Goal: Task Accomplishment & Management: Manage account settings

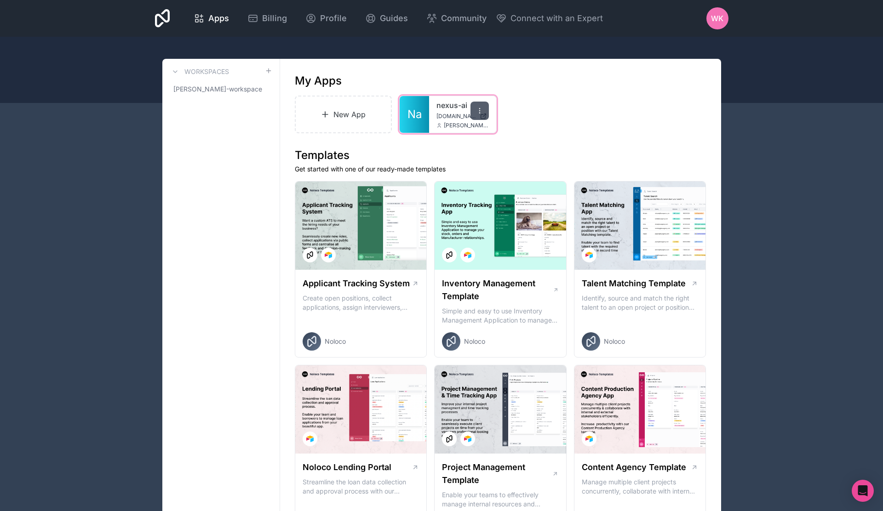
click at [484, 115] on div at bounding box center [479, 111] width 18 height 18
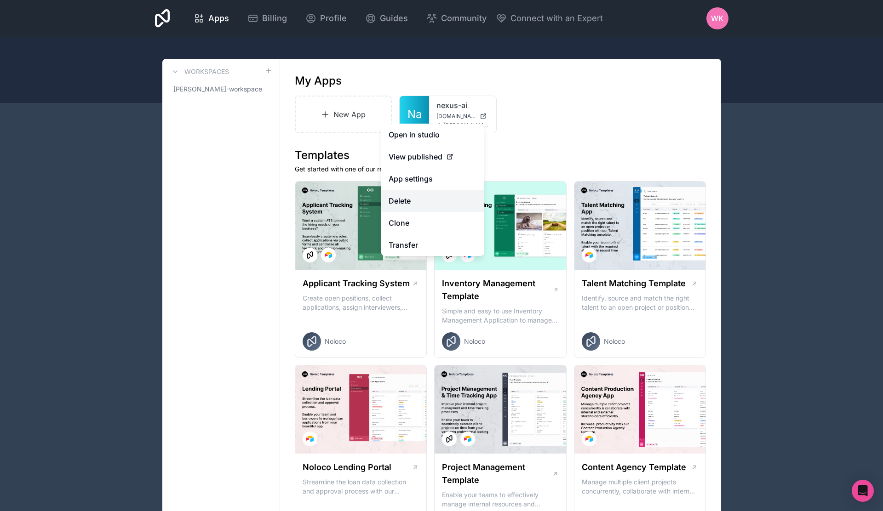
click at [424, 204] on button "Delete" at bounding box center [432, 201] width 103 height 22
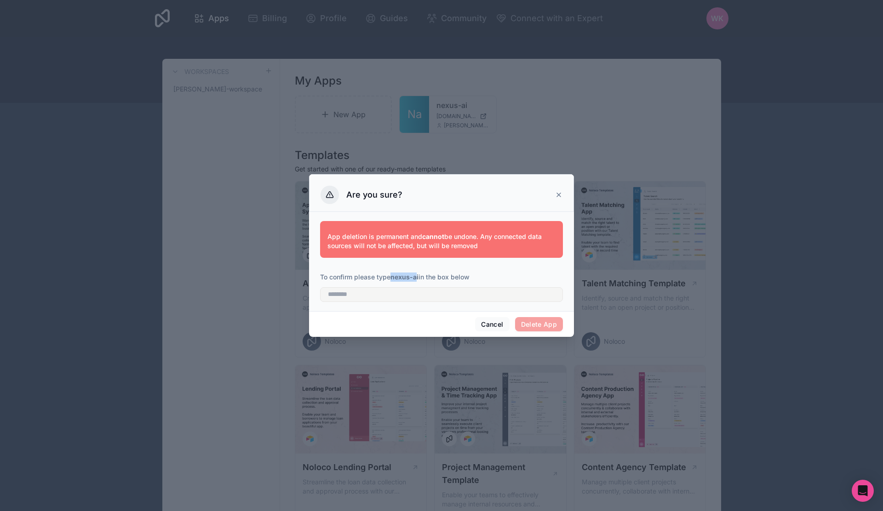
drag, startPoint x: 393, startPoint y: 276, endPoint x: 418, endPoint y: 276, distance: 24.8
click at [418, 276] on strong "nexus-ai" at bounding box center [404, 277] width 28 height 8
copy strong "nexus-a"
click at [390, 302] on div "App deletion is permanent and cannot be undone. Any connected data sources will…" at bounding box center [441, 260] width 243 height 88
click at [387, 297] on input "text" at bounding box center [441, 294] width 243 height 15
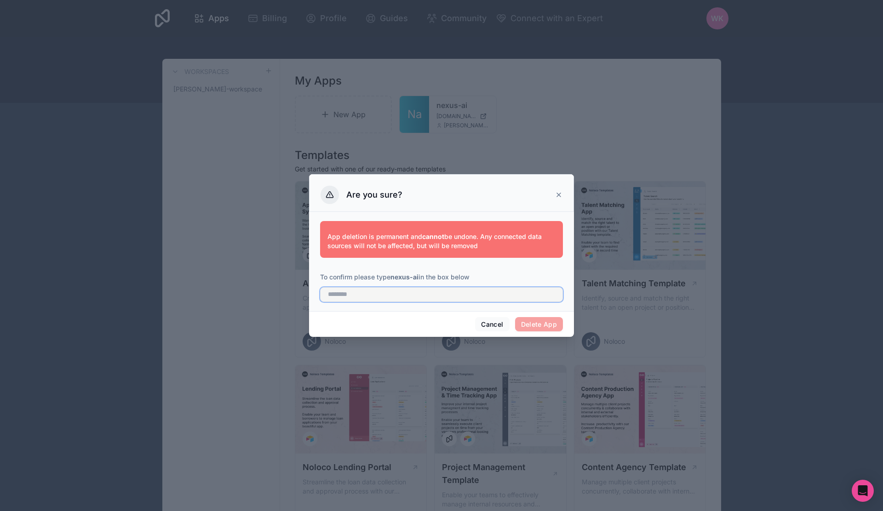
click at [383, 295] on input "text" at bounding box center [441, 294] width 243 height 15
paste input "*******"
type input "********"
click at [551, 330] on button "Delete App" at bounding box center [539, 324] width 48 height 15
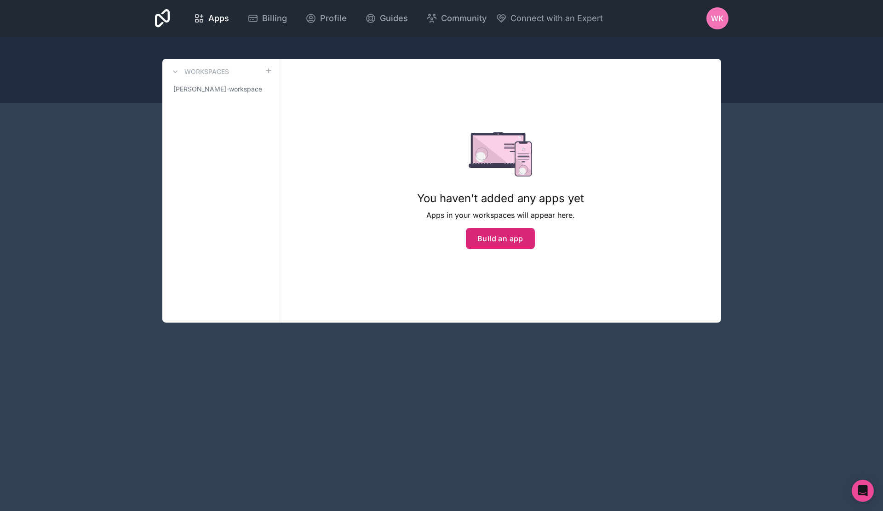
click at [509, 241] on button "Build an app" at bounding box center [500, 238] width 69 height 21
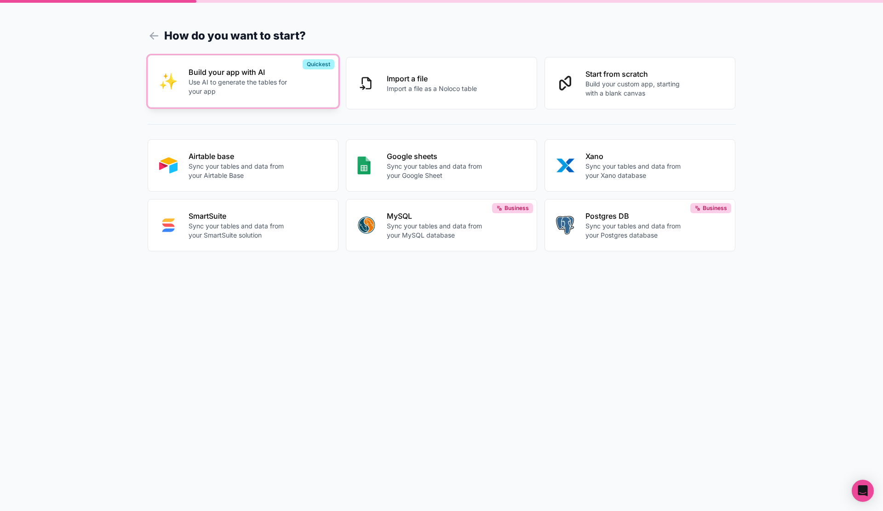
click at [248, 102] on button "Build your app with AI Use AI to generate the tables for your app Quickest" at bounding box center [243, 81] width 191 height 52
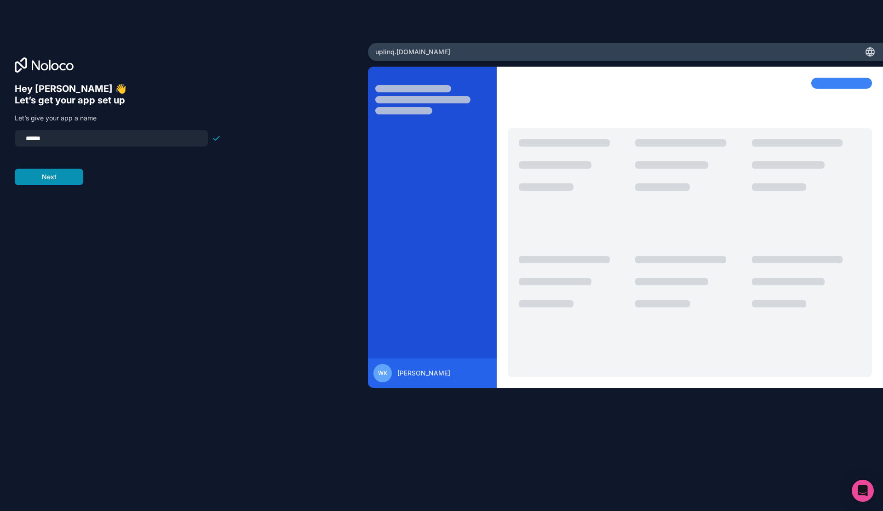
click at [77, 173] on button "Next" at bounding box center [49, 177] width 69 height 17
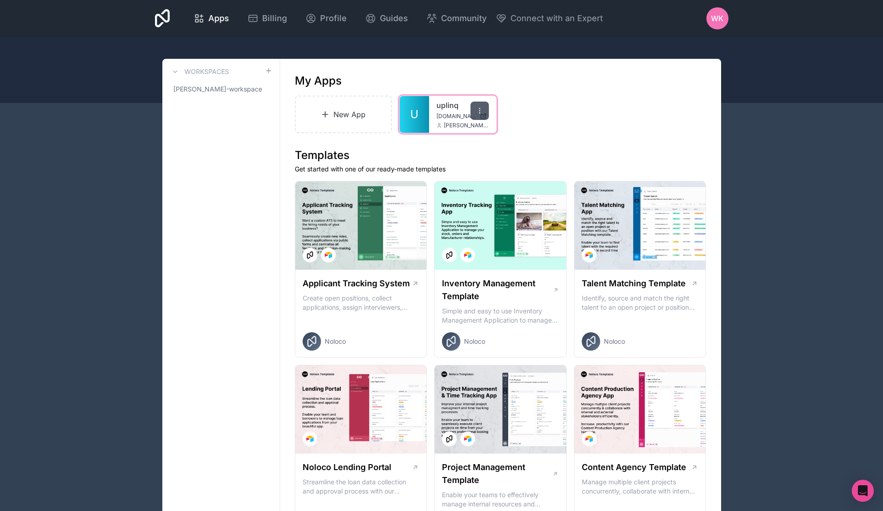
click at [484, 111] on div at bounding box center [479, 111] width 18 height 18
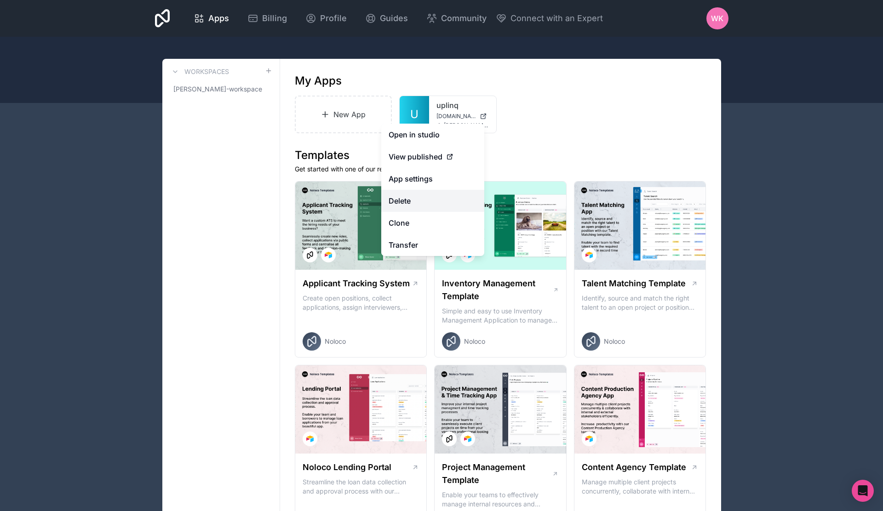
click at [447, 201] on button "Delete" at bounding box center [432, 201] width 103 height 22
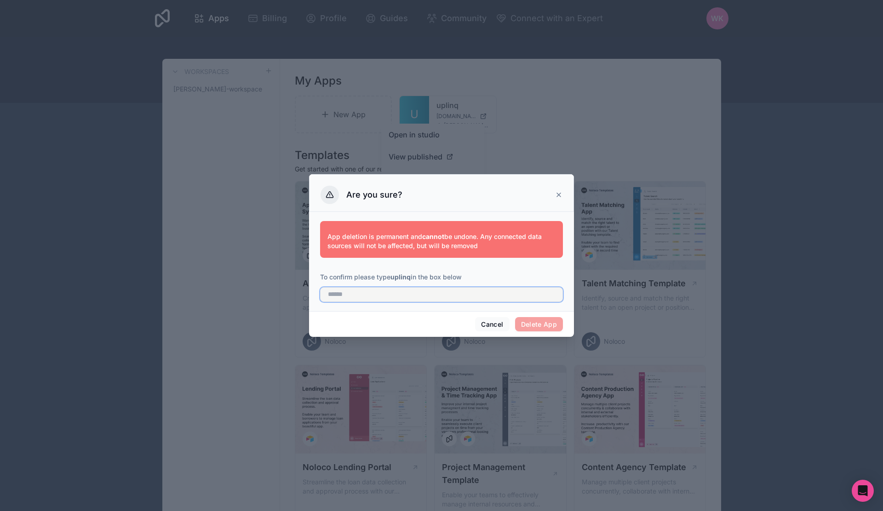
click at [404, 295] on input "text" at bounding box center [441, 294] width 243 height 15
type input "******"
click at [539, 325] on button "Delete App" at bounding box center [539, 324] width 48 height 15
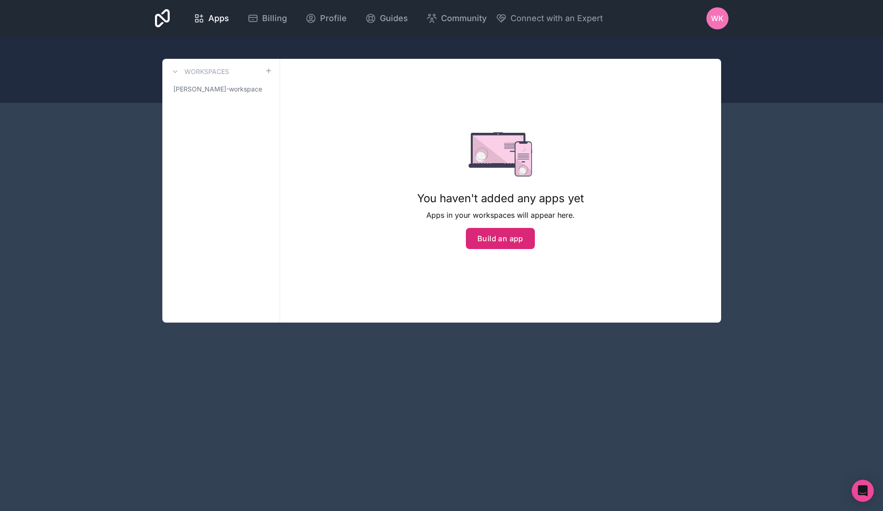
click at [500, 240] on button "Build an app" at bounding box center [500, 238] width 69 height 21
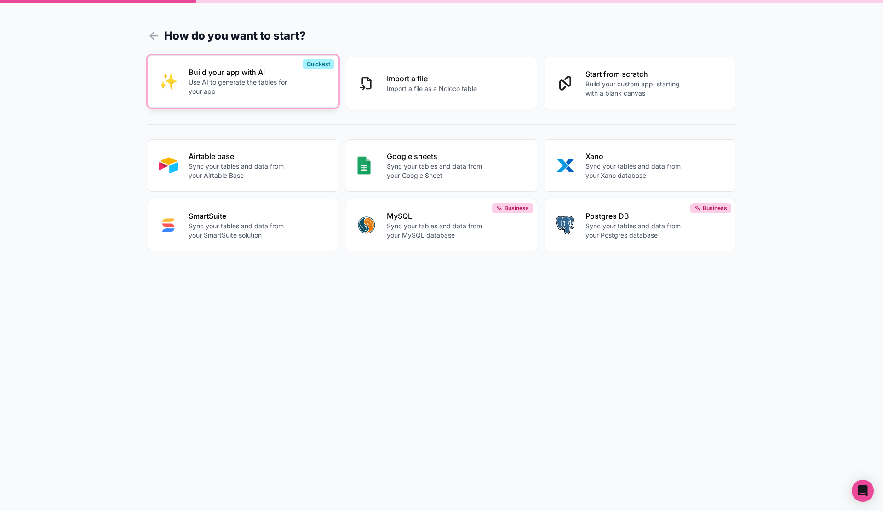
click at [266, 97] on button "Build your app with AI Use AI to generate the tables for your app Quickest" at bounding box center [243, 81] width 191 height 52
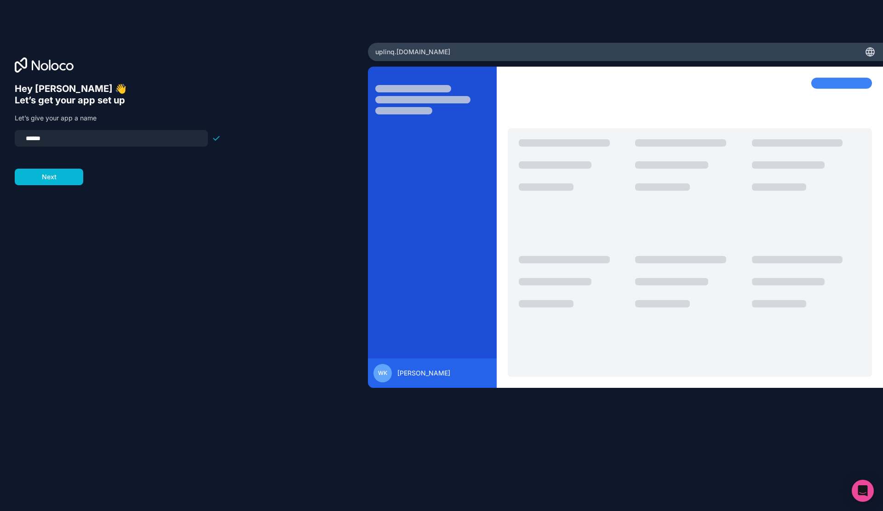
click at [144, 141] on input "******" at bounding box center [111, 138] width 182 height 13
type input "*********"
click at [71, 174] on button "Next" at bounding box center [49, 177] width 69 height 17
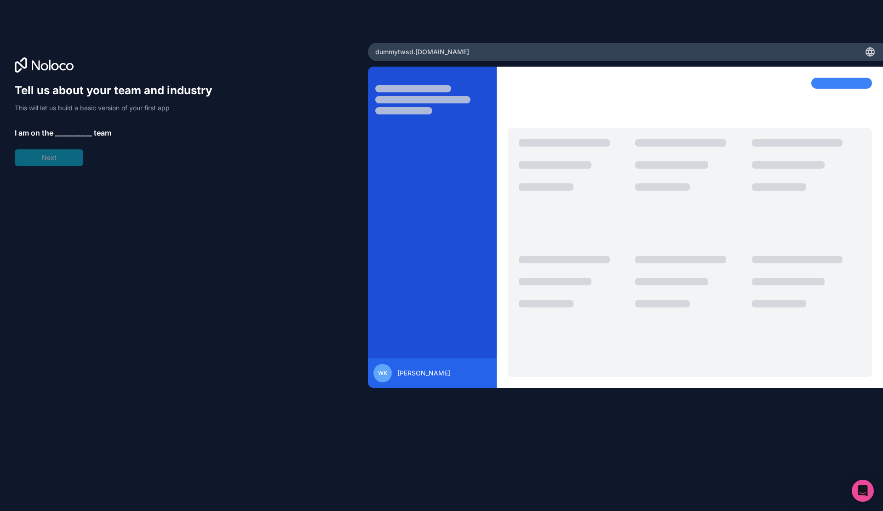
click at [75, 131] on span "__________" at bounding box center [73, 132] width 37 height 11
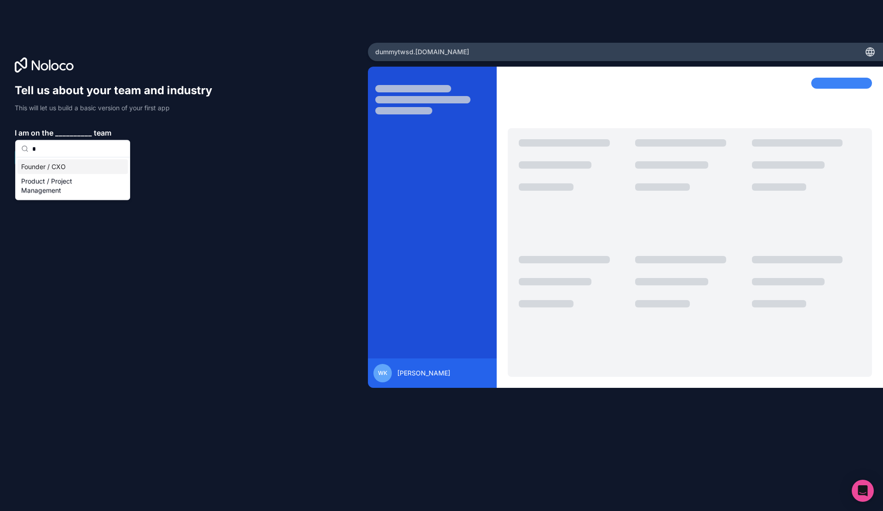
type input "*"
click at [60, 171] on div "Founder / CXO" at bounding box center [72, 167] width 110 height 15
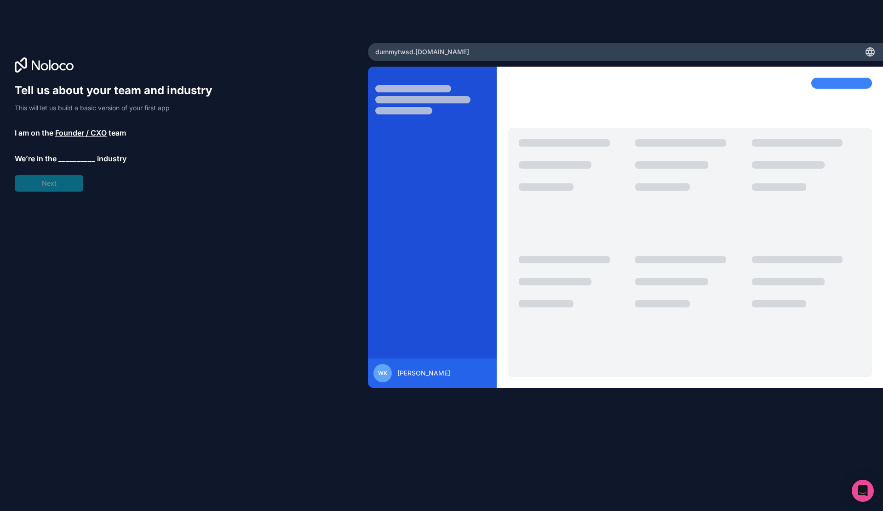
click at [72, 159] on span "__________" at bounding box center [76, 158] width 37 height 11
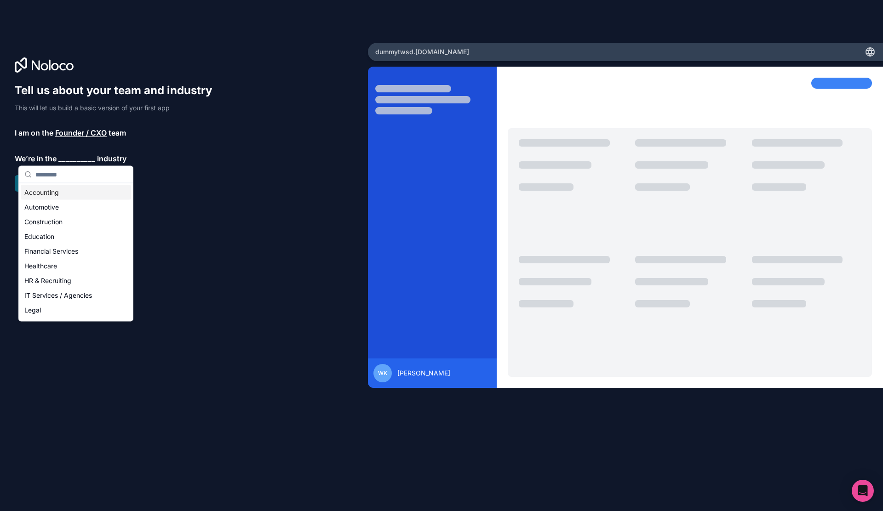
click at [72, 171] on input "text" at bounding box center [81, 174] width 92 height 17
click at [71, 189] on div "Accounting" at bounding box center [76, 192] width 110 height 15
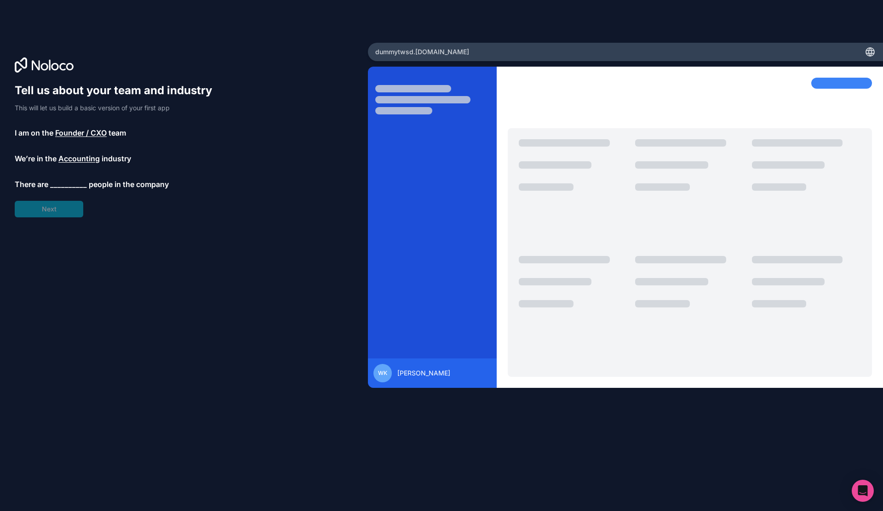
click at [71, 179] on span "__________" at bounding box center [68, 184] width 37 height 11
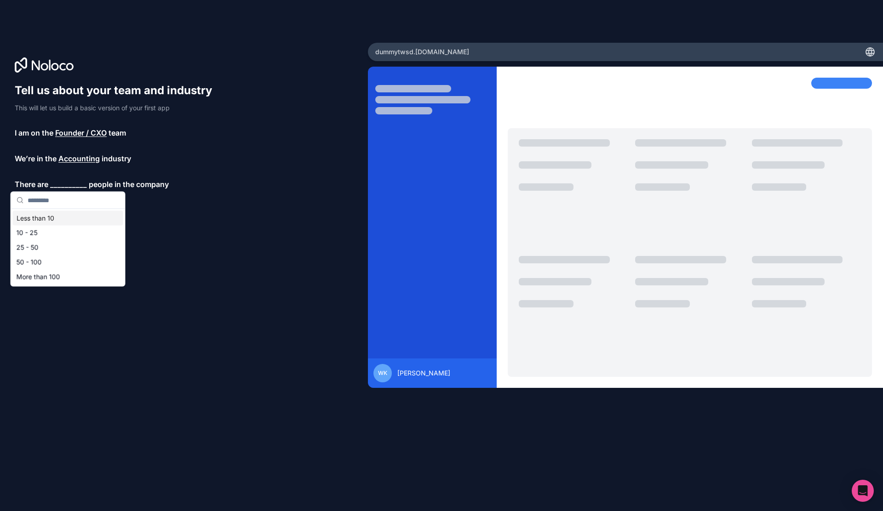
click at [71, 220] on div "Less than 10" at bounding box center [68, 218] width 110 height 15
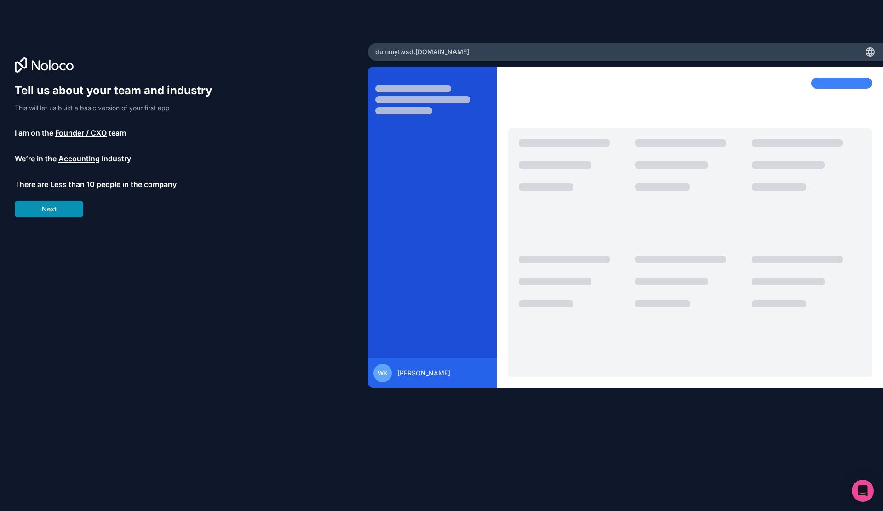
click at [66, 213] on button "Next" at bounding box center [49, 209] width 69 height 17
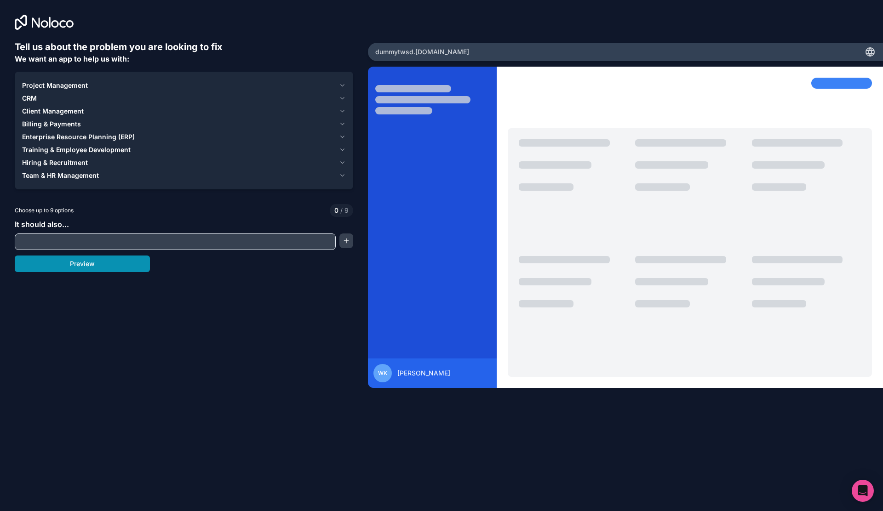
click at [99, 266] on button "Preview" at bounding box center [82, 264] width 135 height 17
click at [121, 166] on div "Hiring & Recruitment" at bounding box center [178, 162] width 313 height 9
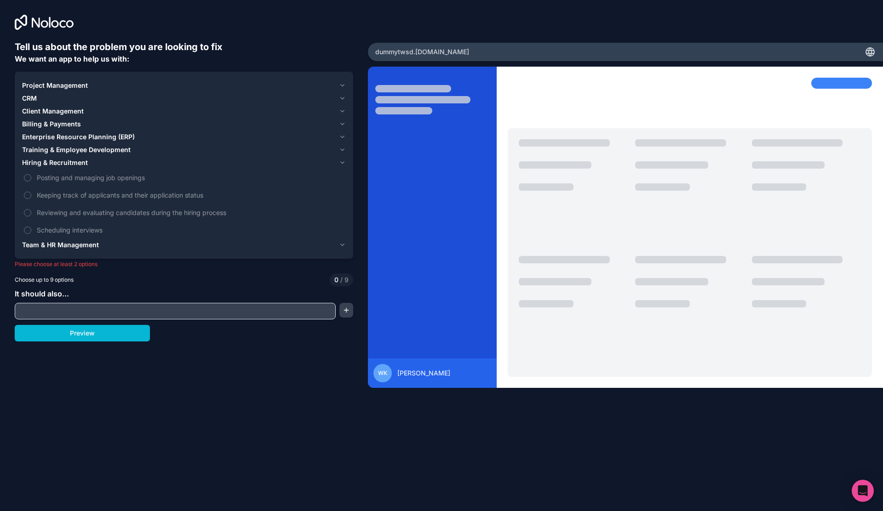
click at [121, 148] on span "Training & Employee Development" at bounding box center [76, 149] width 108 height 9
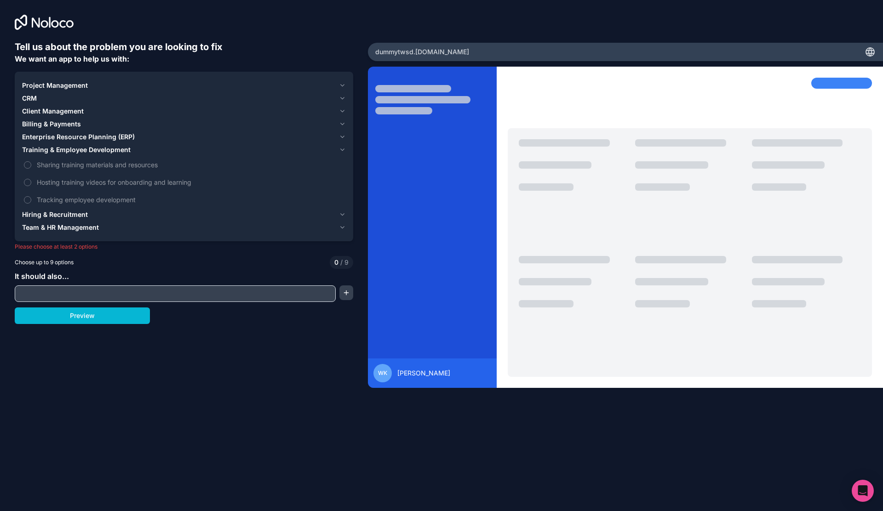
click at [68, 91] on button "Project Management" at bounding box center [184, 85] width 324 height 13
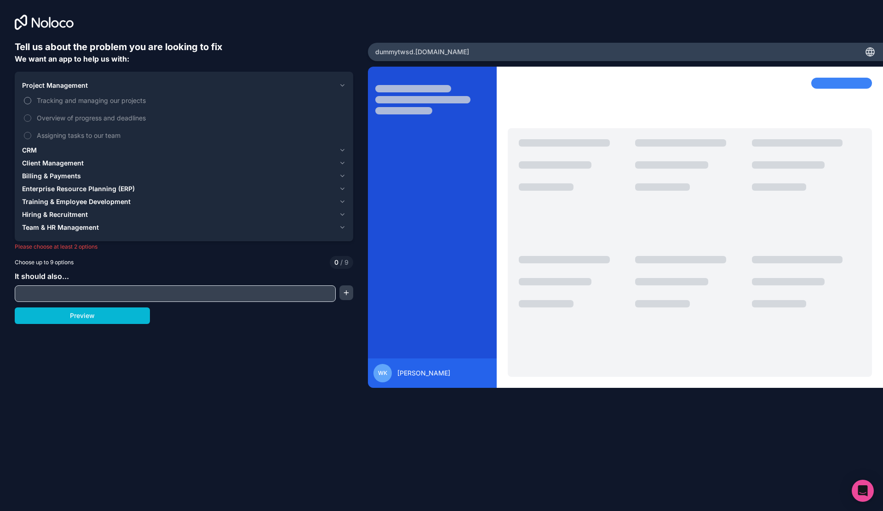
click at [57, 99] on span "Tracking and managing our projects" at bounding box center [190, 101] width 307 height 10
click at [31, 99] on button "Tracking and managing our projects" at bounding box center [27, 100] width 7 height 7
click at [57, 116] on span "Overview of progress and deadlines" at bounding box center [190, 118] width 307 height 10
click at [31, 116] on button "Overview of progress and deadlines" at bounding box center [27, 117] width 7 height 7
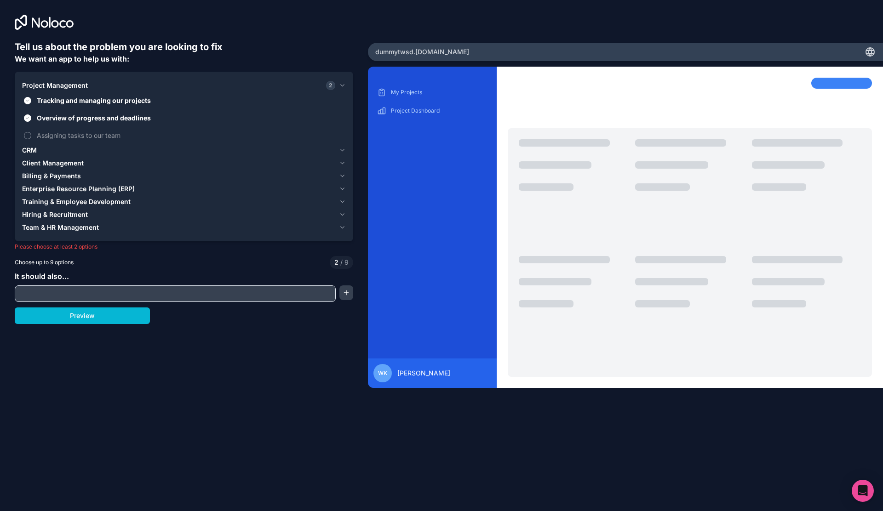
click at [57, 137] on span "Assigning tasks to our team" at bounding box center [190, 136] width 307 height 10
click at [31, 137] on button "Assigning tasks to our team" at bounding box center [27, 135] width 7 height 7
click at [57, 154] on div "CRM" at bounding box center [178, 150] width 313 height 9
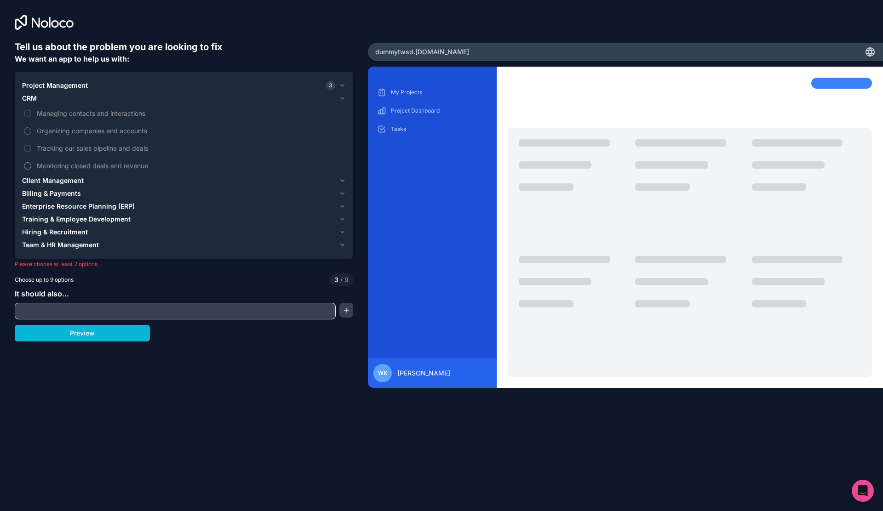
click at [57, 164] on span "Monitoring closed deals and revenue" at bounding box center [190, 166] width 307 height 10
click at [31, 164] on button "Monitoring closed deals and revenue" at bounding box center [27, 165] width 7 height 7
click at [57, 148] on span "Tracking our sales pipeline and deals" at bounding box center [190, 148] width 307 height 10
click at [31, 148] on button "Tracking our sales pipeline and deals" at bounding box center [27, 148] width 7 height 7
click at [57, 132] on span "Organizing companies and accounts" at bounding box center [190, 131] width 307 height 10
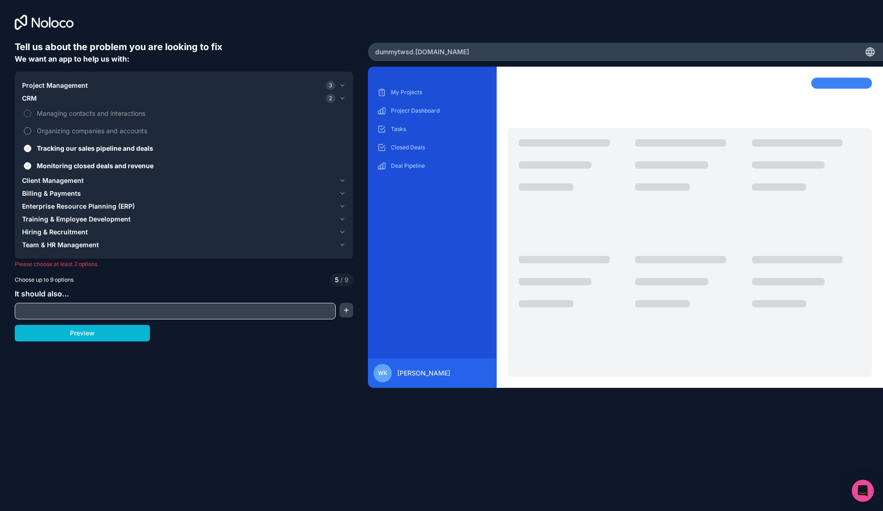
click at [31, 132] on button "Organizing companies and accounts" at bounding box center [27, 130] width 7 height 7
click at [60, 115] on span "Managing contacts and interactions" at bounding box center [190, 113] width 307 height 10
click at [31, 115] on button "Managing contacts and interactions" at bounding box center [27, 113] width 7 height 7
click at [60, 188] on button "Billing & Payments" at bounding box center [184, 193] width 324 height 13
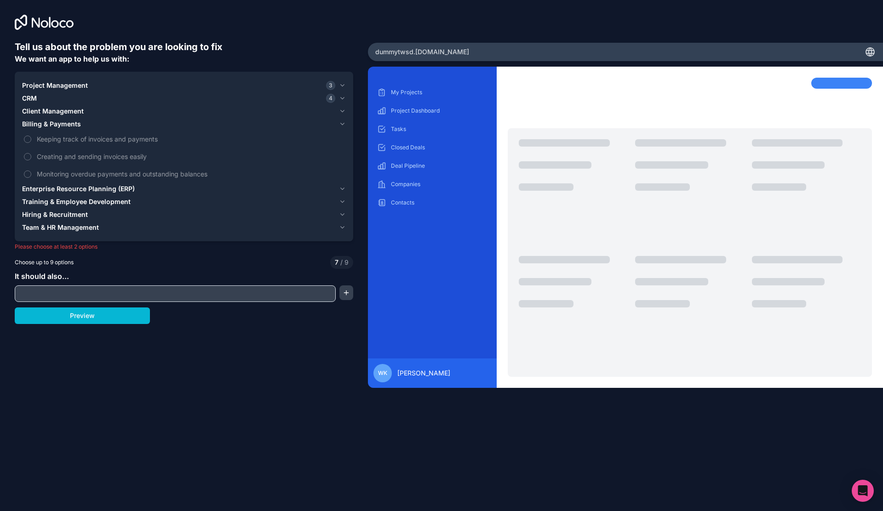
click at [66, 211] on span "Hiring & Recruitment" at bounding box center [55, 214] width 66 height 9
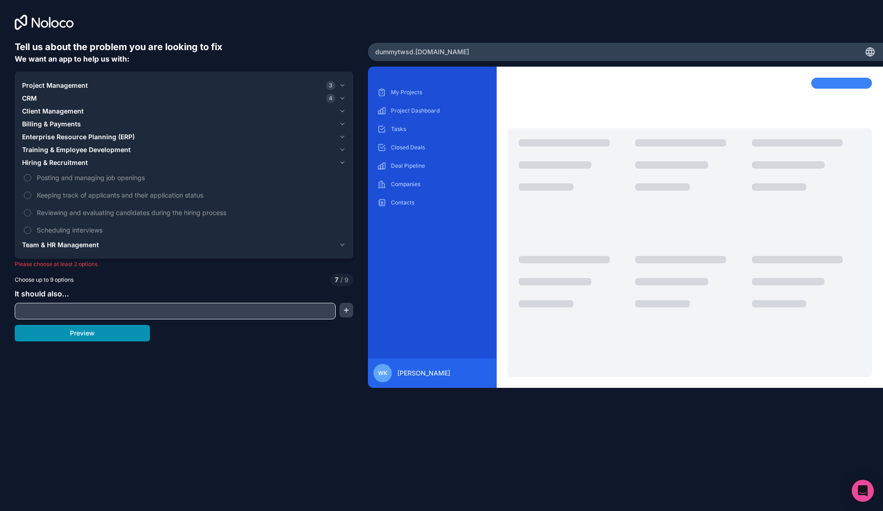
click at [100, 337] on button "Preview" at bounding box center [82, 333] width 135 height 17
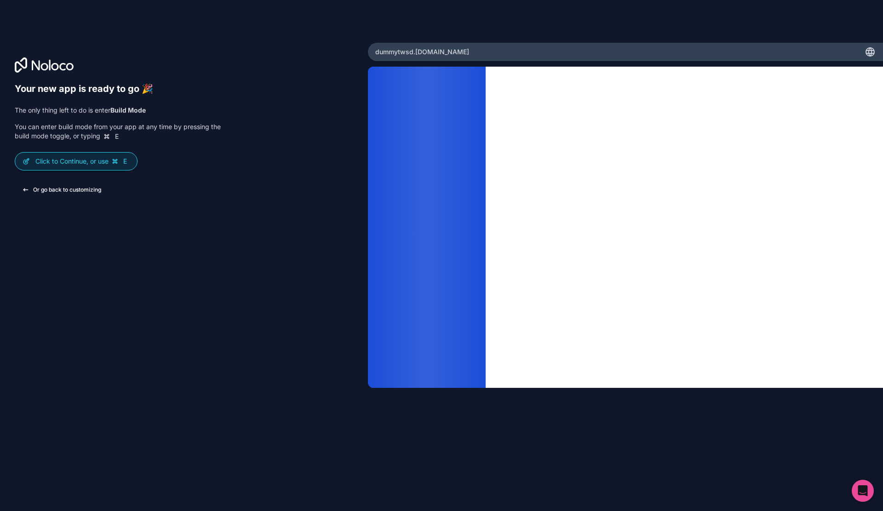
click at [79, 191] on button "Or go back to customizing" at bounding box center [62, 190] width 94 height 17
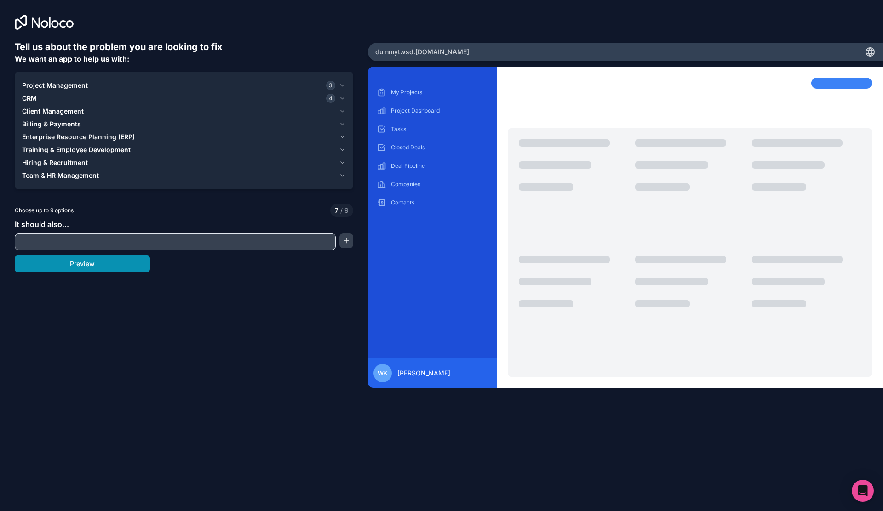
click at [124, 264] on button "Preview" at bounding box center [82, 264] width 135 height 17
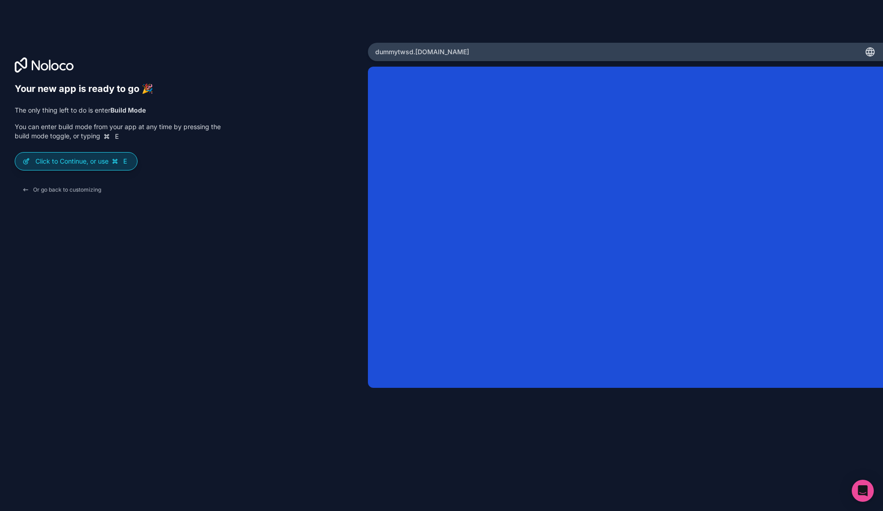
click at [74, 155] on div "Click to Continue, or use E" at bounding box center [76, 161] width 122 height 17
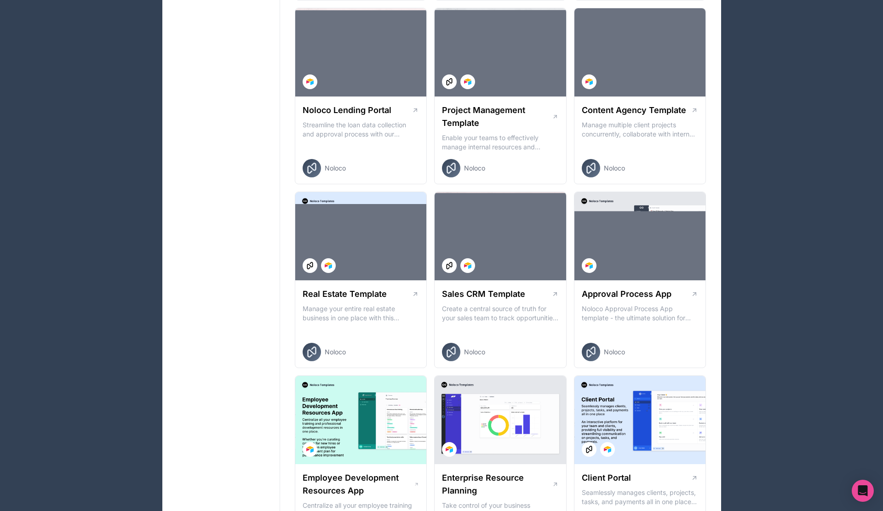
scroll to position [309, 0]
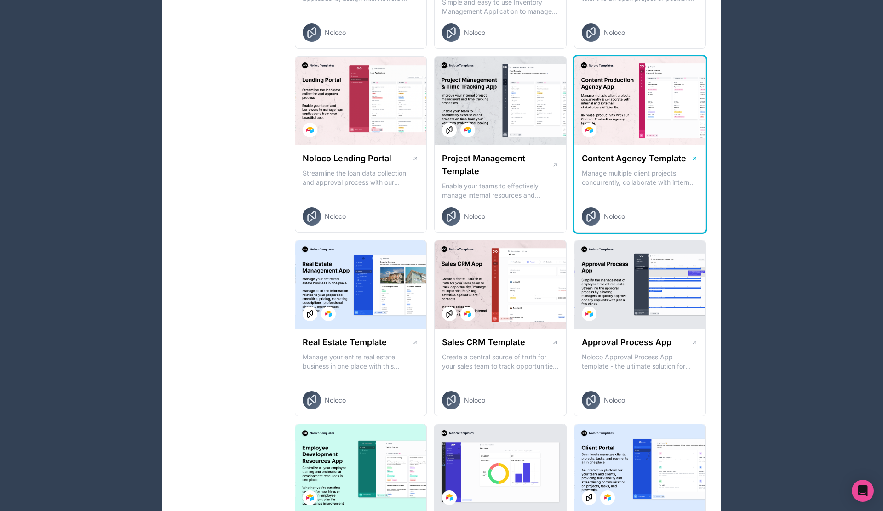
click at [693, 161] on icon at bounding box center [694, 158] width 7 height 7
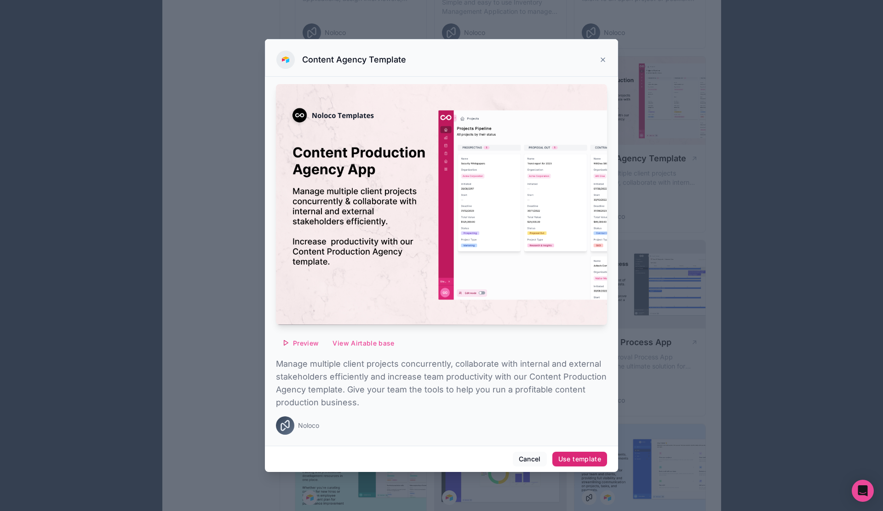
click at [576, 462] on div "Use template" at bounding box center [579, 459] width 43 height 8
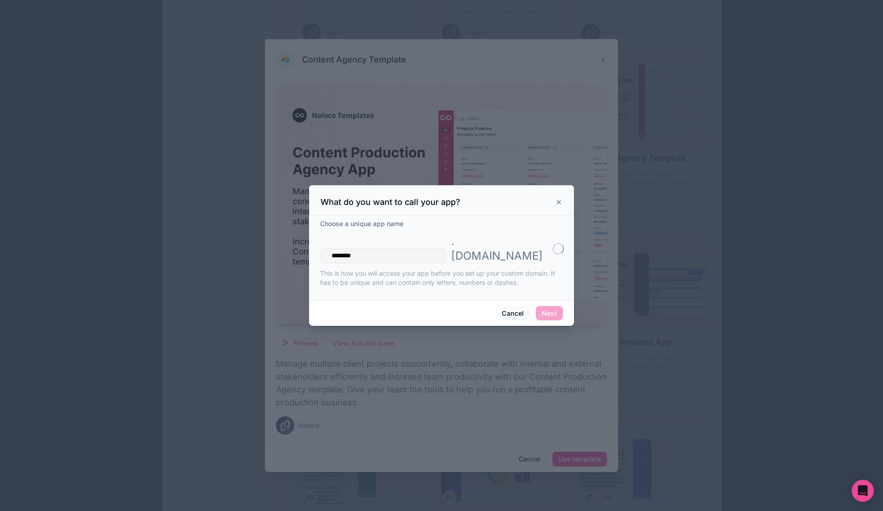
type input "********"
click at [548, 306] on button "Next" at bounding box center [549, 313] width 27 height 15
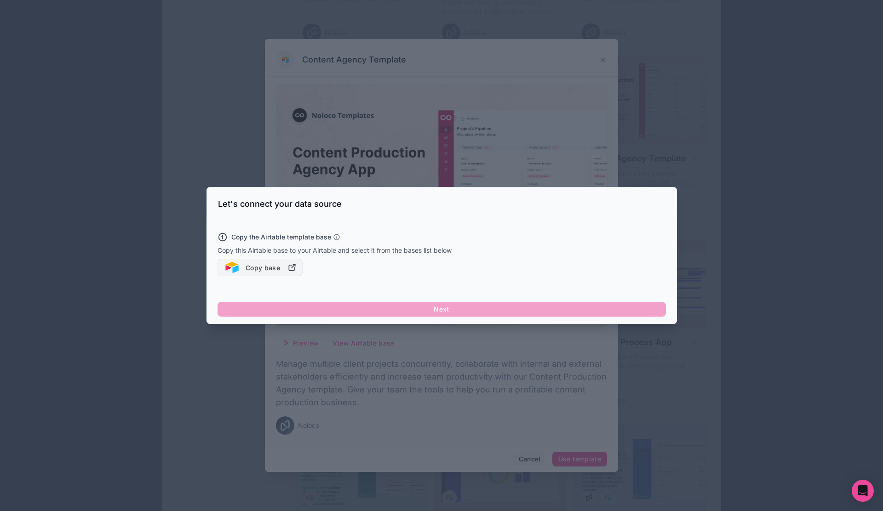
click at [270, 271] on button "Copy base" at bounding box center [260, 267] width 86 height 17
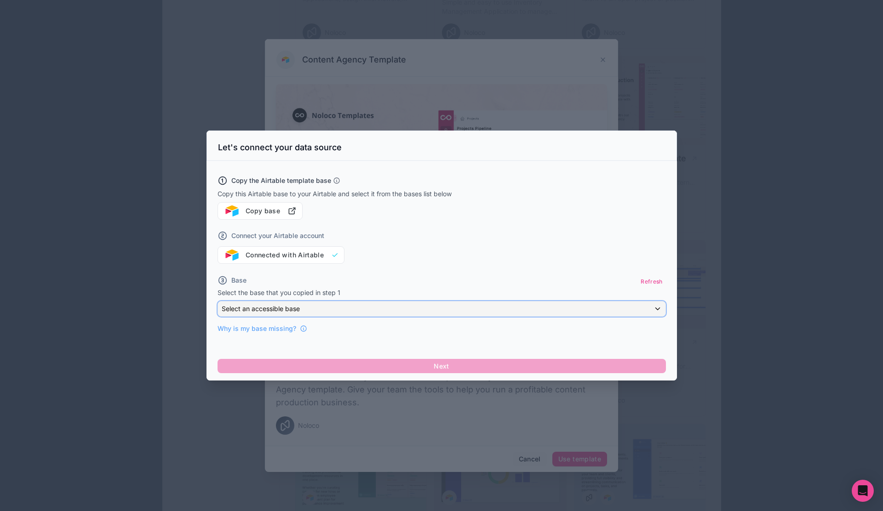
click at [365, 310] on div "Select an accessible base" at bounding box center [441, 309] width 447 height 15
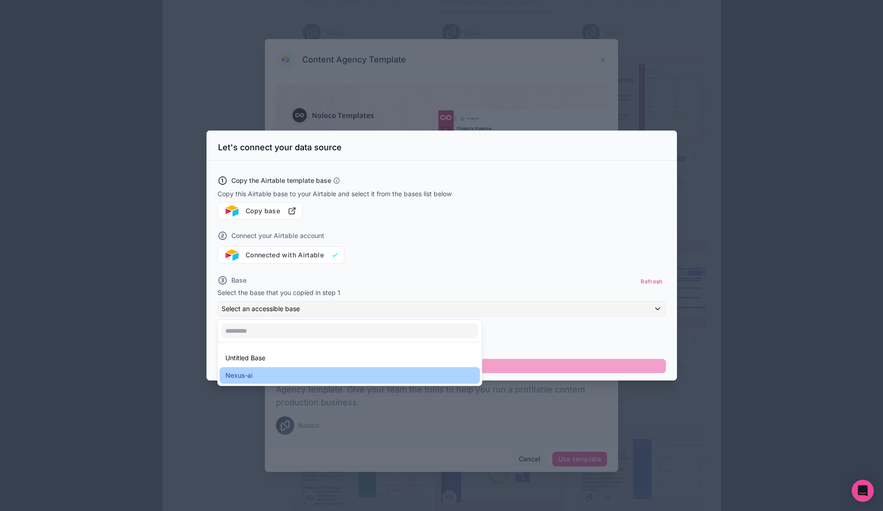
click at [300, 377] on div "Nexus-ai" at bounding box center [349, 375] width 249 height 11
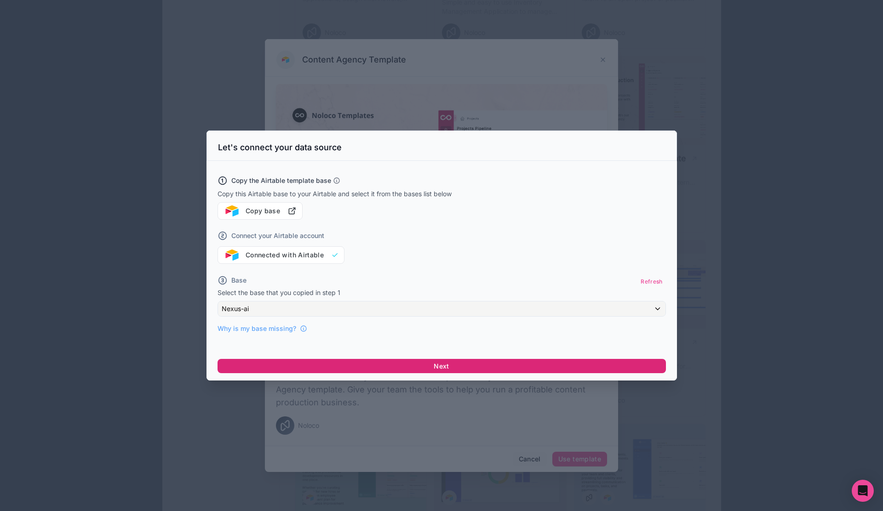
click at [352, 360] on button "Next" at bounding box center [441, 366] width 448 height 15
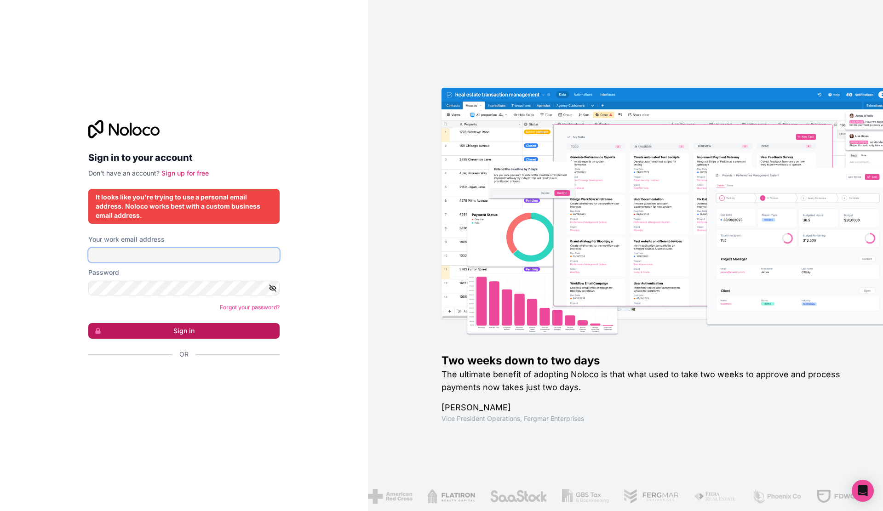
type input "**********"
click at [231, 325] on button "Sign in" at bounding box center [183, 331] width 191 height 16
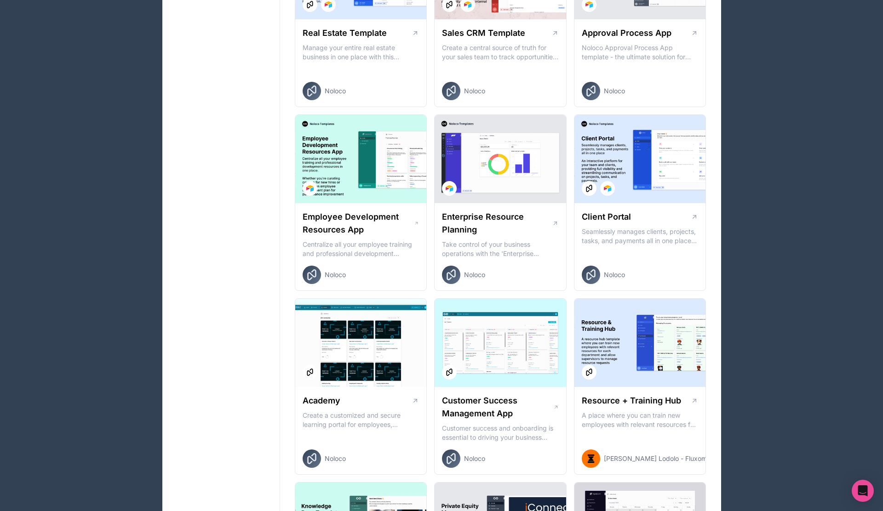
scroll to position [619, 0]
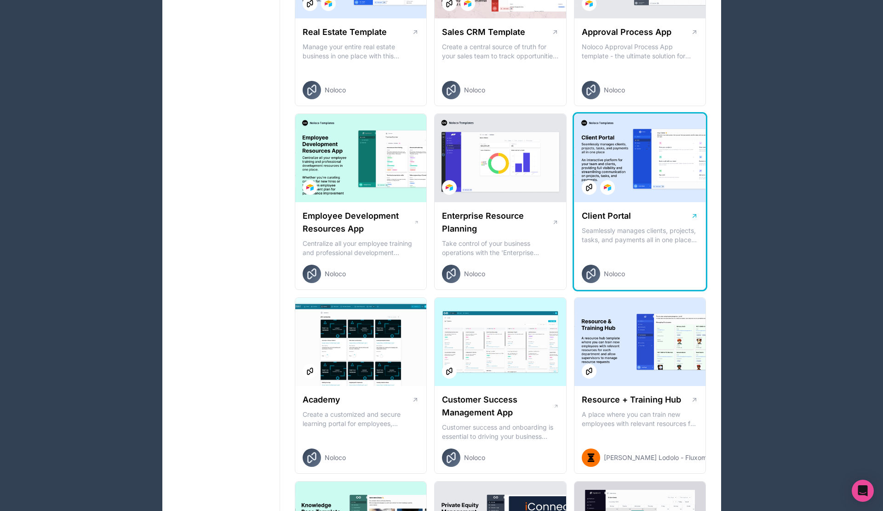
click at [642, 155] on div at bounding box center [639, 158] width 131 height 88
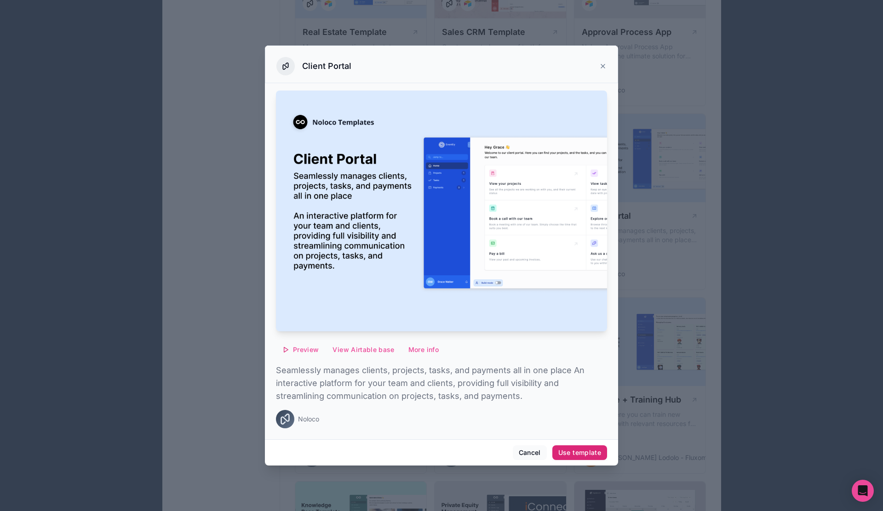
click at [568, 451] on div "Use template" at bounding box center [579, 453] width 43 height 8
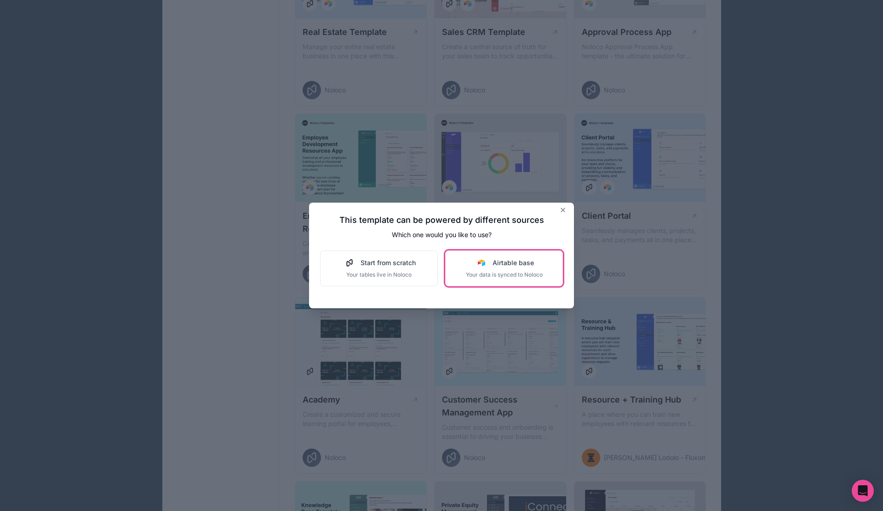
click at [460, 274] on button "Airtable base Your data is synced to Noloco" at bounding box center [504, 269] width 118 height 36
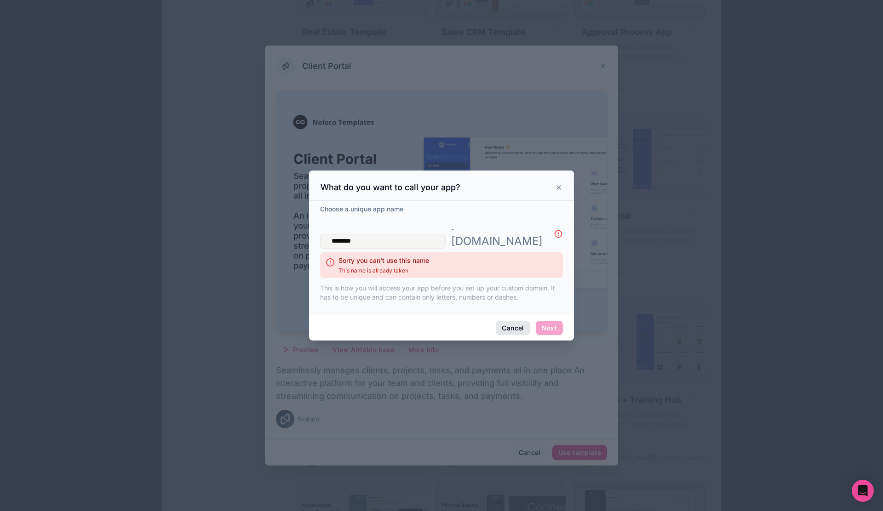
type input "********"
click at [512, 321] on button "Cancel" at bounding box center [513, 328] width 34 height 15
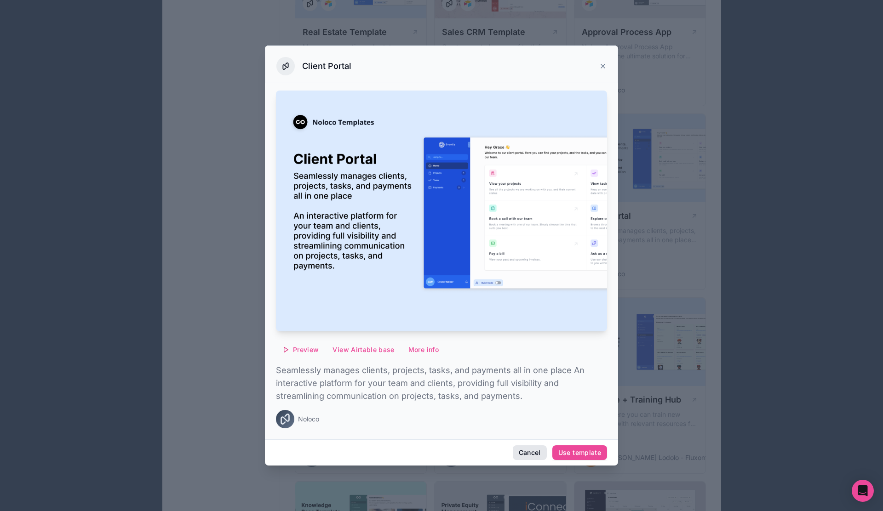
click at [535, 448] on button "Cancel" at bounding box center [530, 452] width 34 height 15
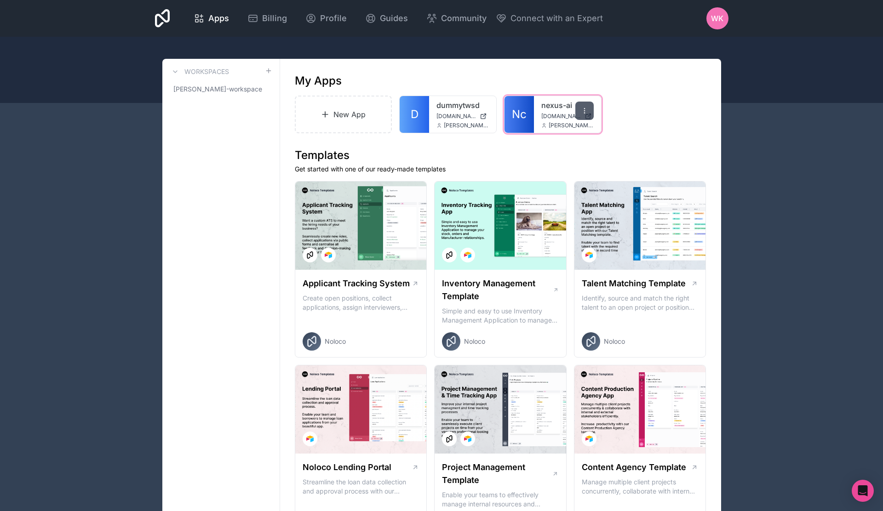
click at [581, 113] on icon at bounding box center [584, 110] width 7 height 7
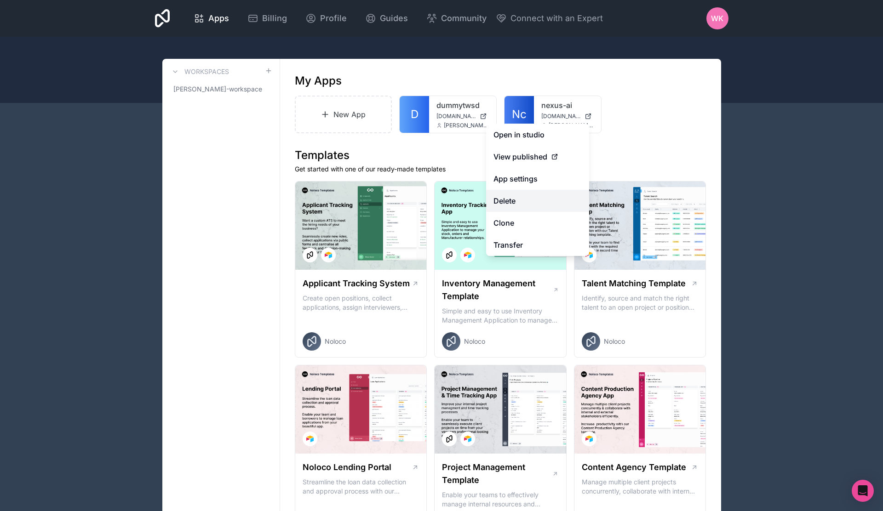
click at [515, 206] on button "Delete" at bounding box center [537, 201] width 103 height 22
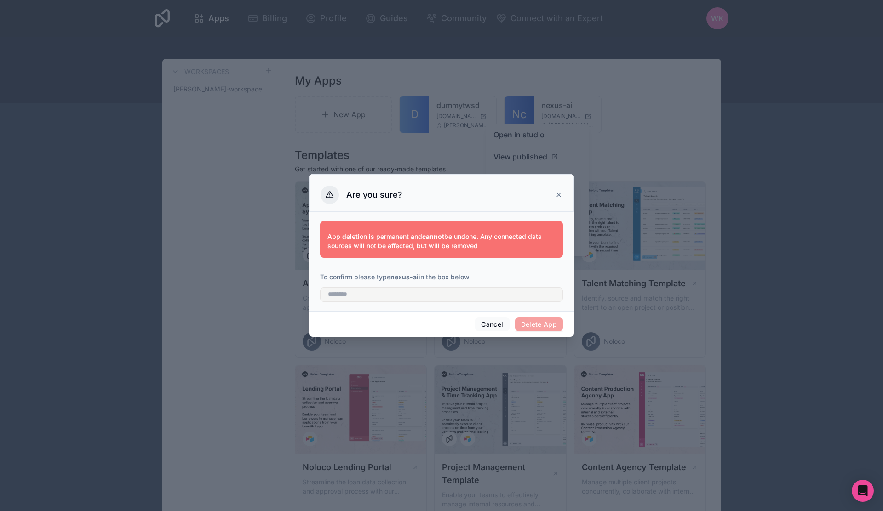
click at [494, 306] on div "App deletion is permanent and cannot be undone. Any connected data sources will…" at bounding box center [441, 261] width 265 height 99
click at [471, 302] on div "App deletion is permanent and cannot be undone. Any connected data sources will…" at bounding box center [441, 260] width 243 height 88
click at [442, 300] on input "text" at bounding box center [441, 294] width 243 height 15
type input "********"
click at [537, 323] on button "Delete App" at bounding box center [539, 324] width 48 height 15
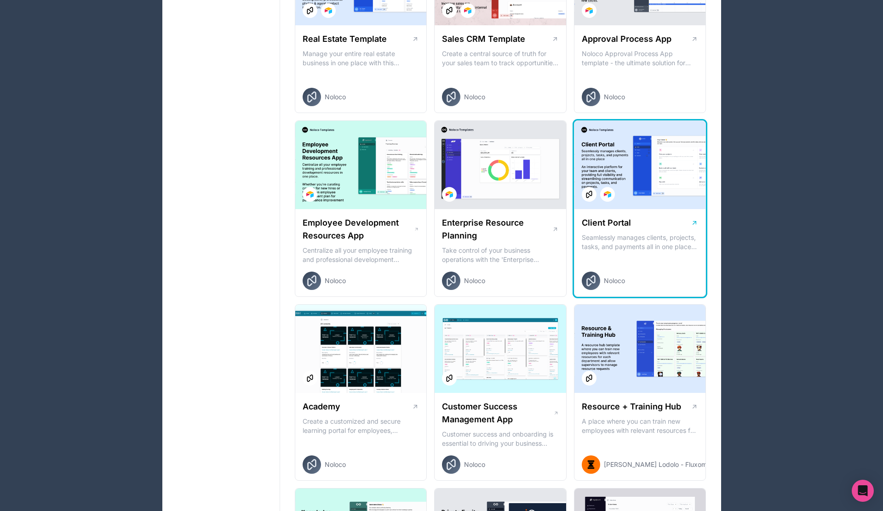
scroll to position [615, 0]
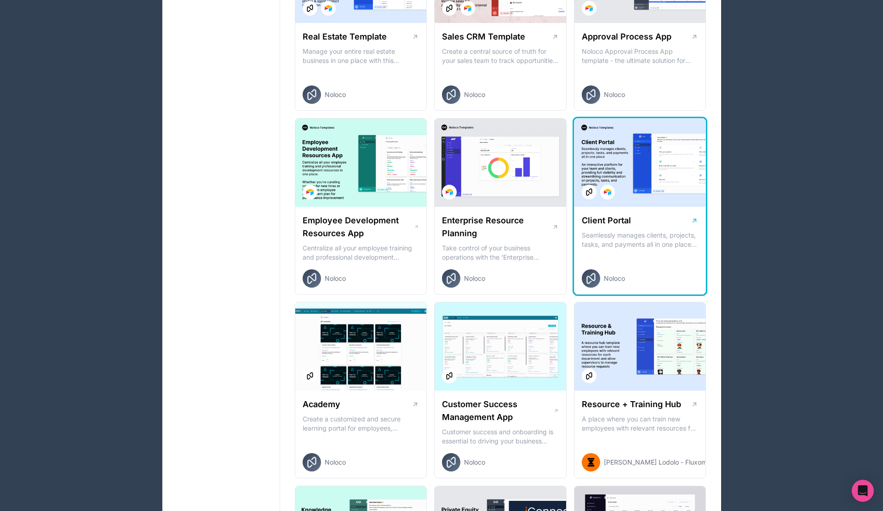
click at [632, 272] on div "Noloco" at bounding box center [647, 278] width 131 height 18
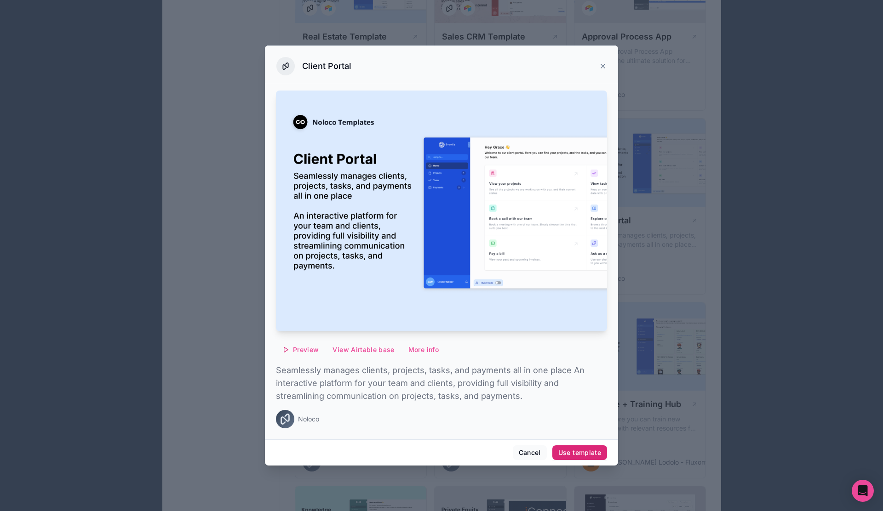
click at [562, 450] on div "Use template" at bounding box center [579, 453] width 43 height 8
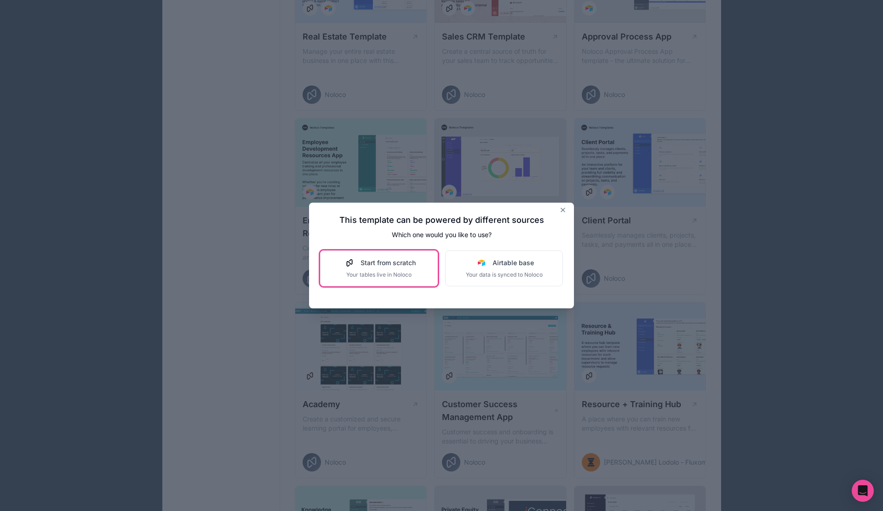
click at [384, 263] on span "Start from scratch" at bounding box center [387, 262] width 55 height 9
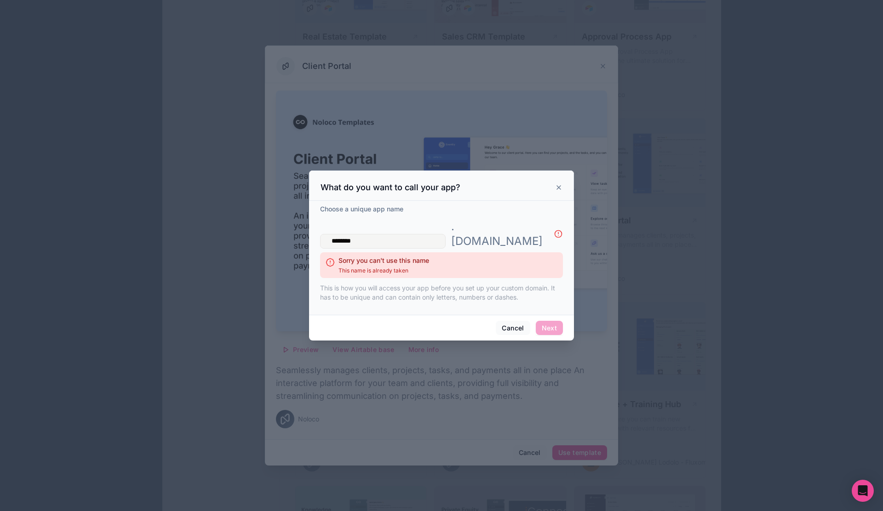
type input "********"
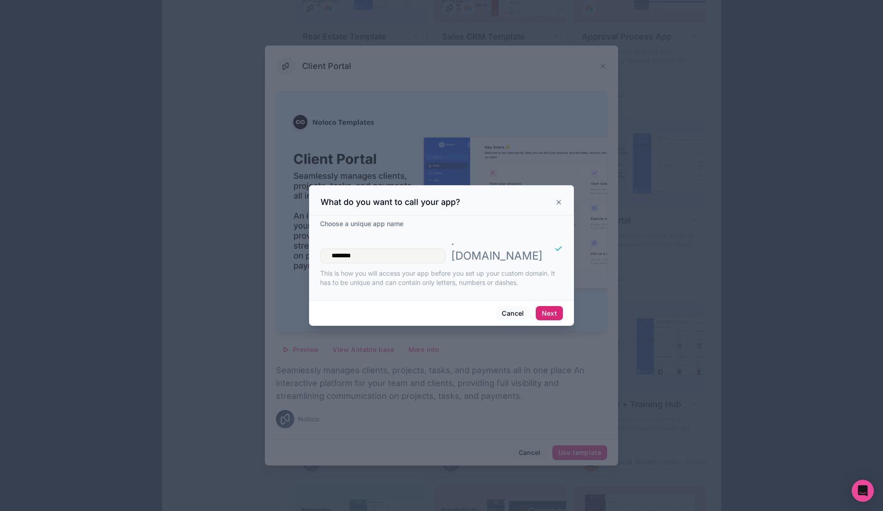
click at [557, 308] on button "Next" at bounding box center [549, 313] width 27 height 15
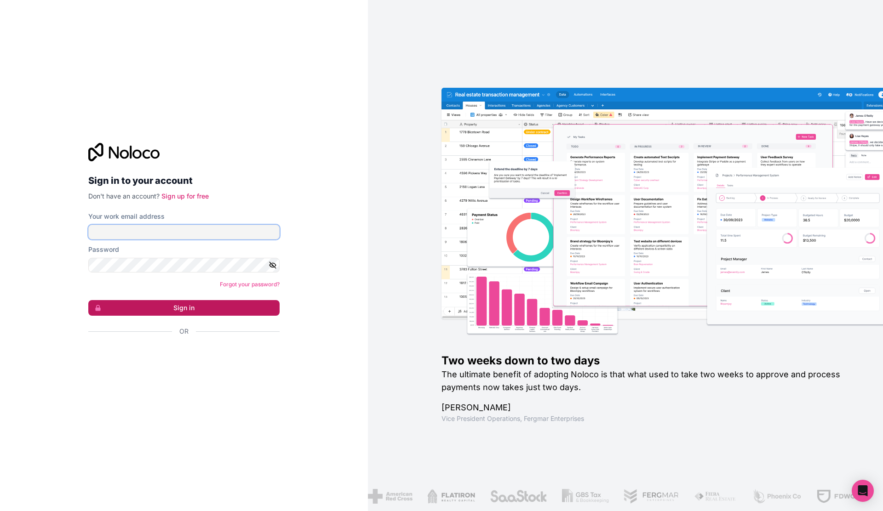
type input "**********"
click at [211, 313] on button "Sign in" at bounding box center [183, 308] width 191 height 16
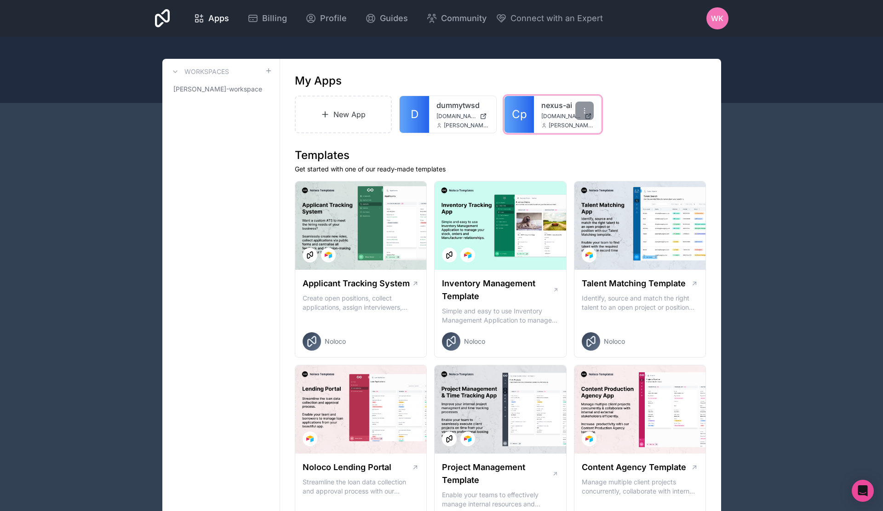
click at [535, 124] on div "nexus-ai nexus-ai.noloco.co wayne@uplinq.com" at bounding box center [567, 114] width 67 height 37
click at [561, 115] on span "[DOMAIN_NAME]" at bounding box center [561, 116] width 40 height 7
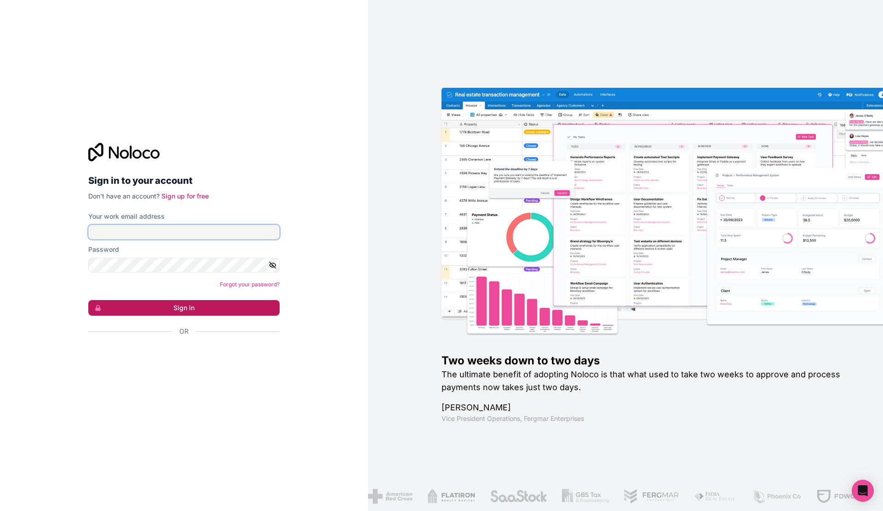
type input "**********"
click at [206, 315] on button "Sign in" at bounding box center [183, 308] width 191 height 16
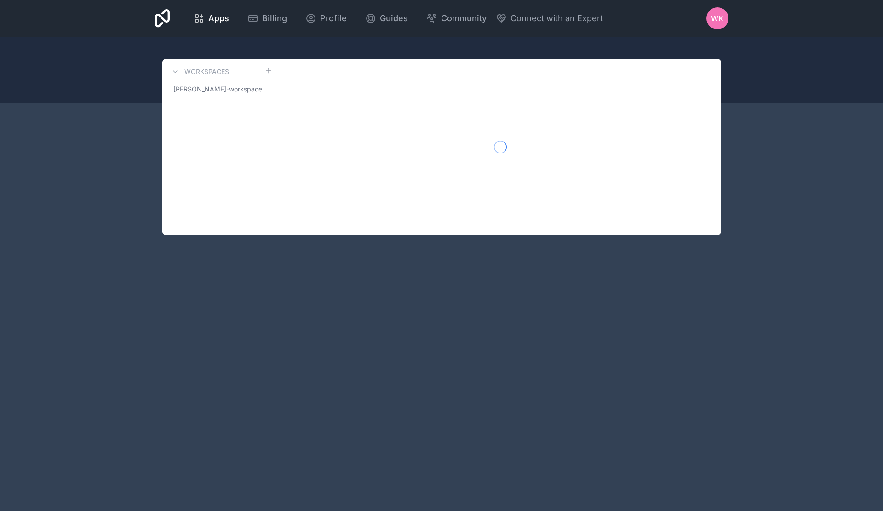
click at [206, 312] on div "Apps Billing Profile Guides Community Connect with an Expert WK Billing Profile…" at bounding box center [441, 255] width 883 height 511
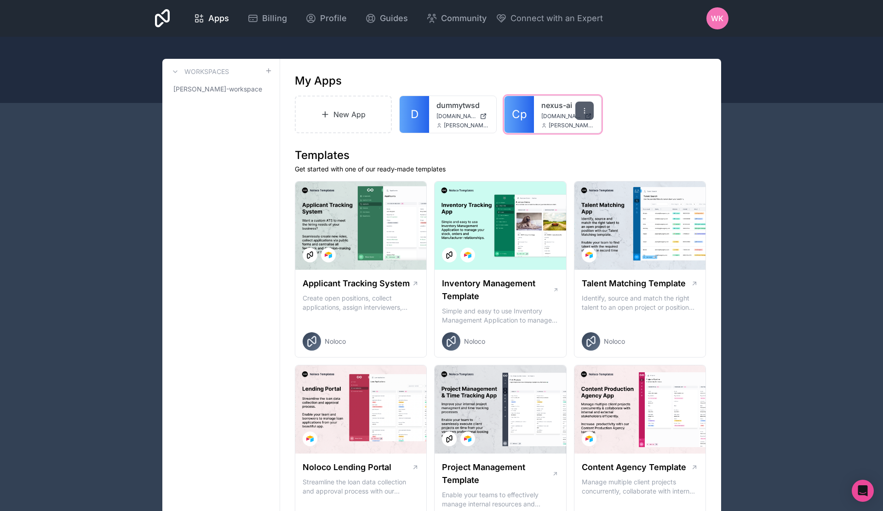
click at [586, 111] on icon at bounding box center [584, 110] width 7 height 7
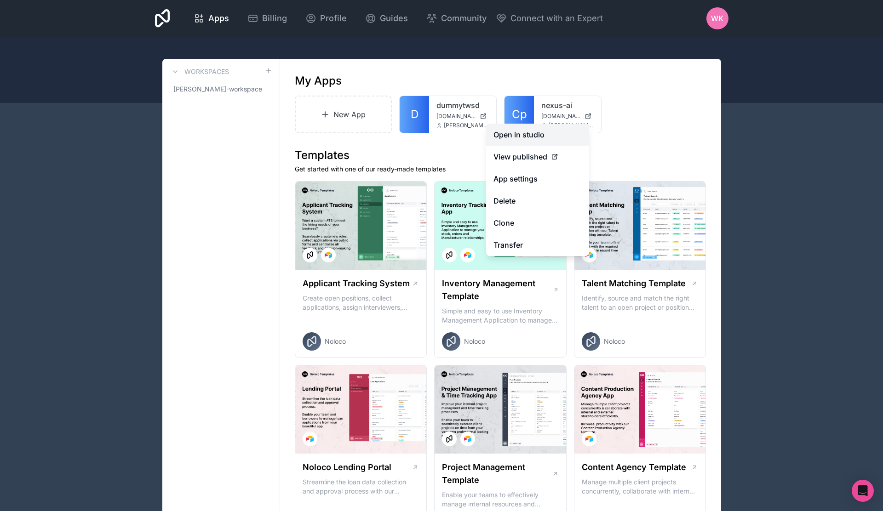
click at [537, 139] on link "Open in studio" at bounding box center [537, 135] width 103 height 22
